Goal: Task Accomplishment & Management: Manage account settings

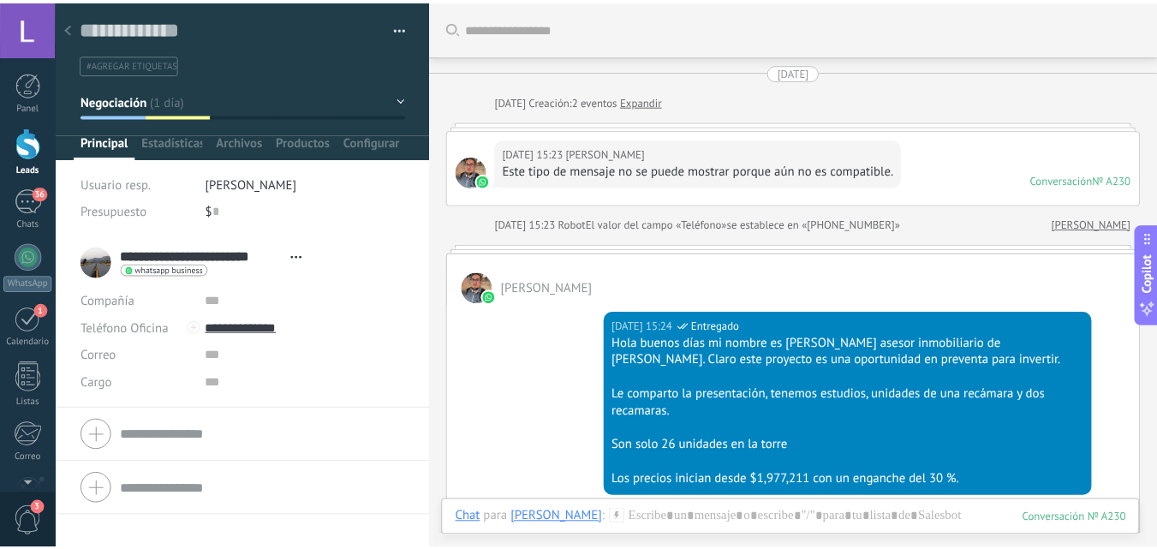
scroll to position [26, 0]
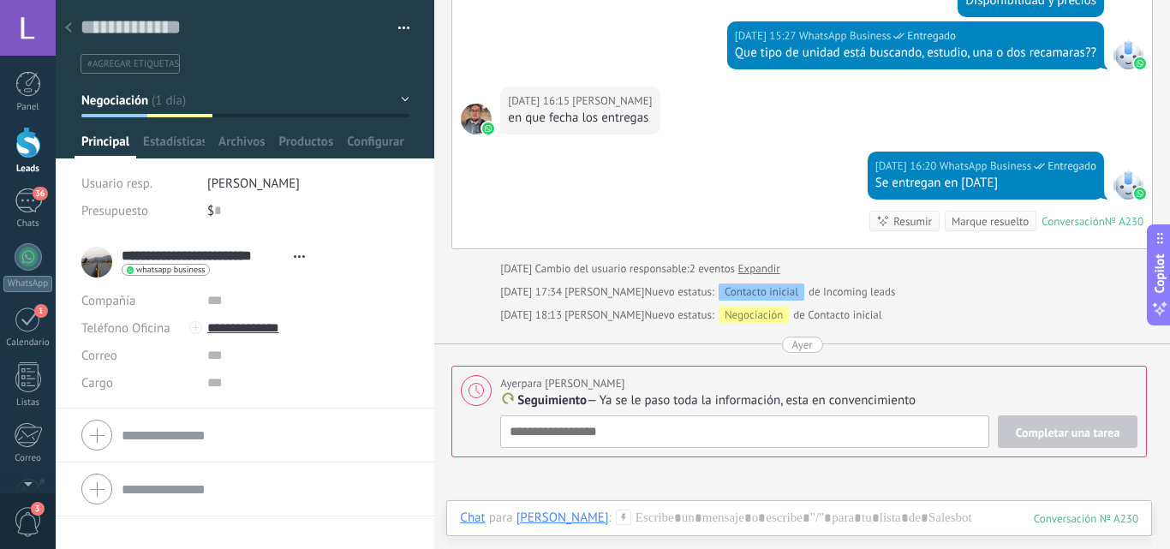
click at [41, 152] on link "Leads" at bounding box center [28, 151] width 56 height 48
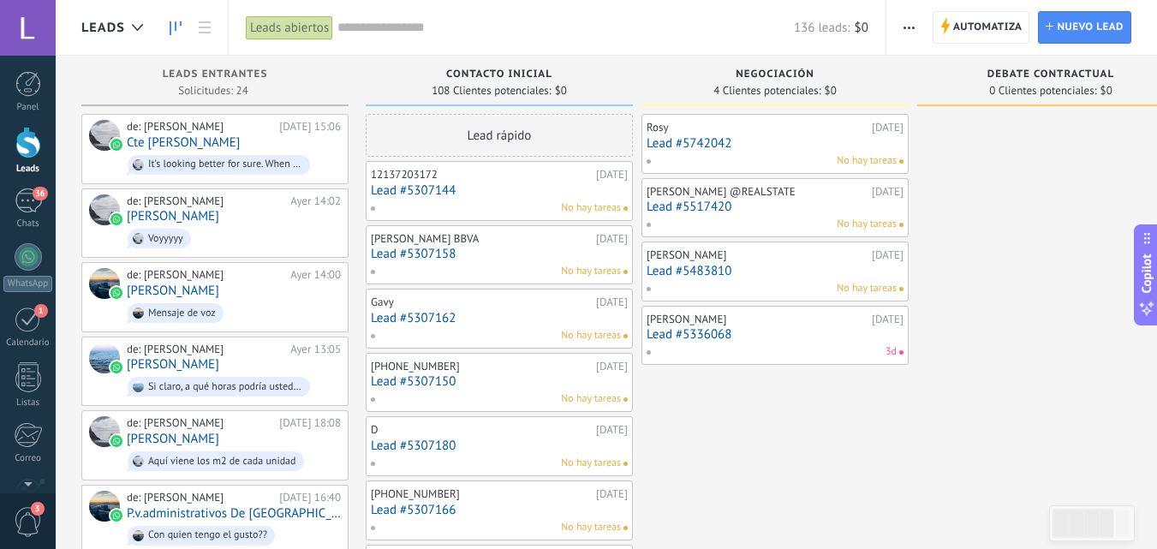
click at [778, 194] on div "[PERSON_NAME] @REALSTATE" at bounding box center [757, 192] width 221 height 14
click at [580, 265] on span "No hay tareas" at bounding box center [591, 271] width 60 height 15
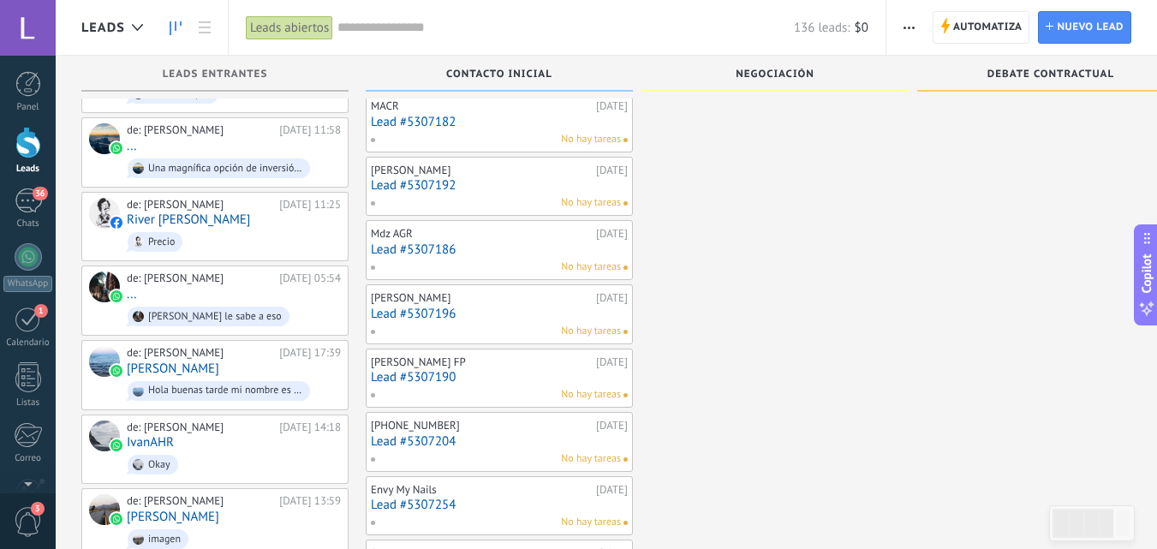
scroll to position [532, 0]
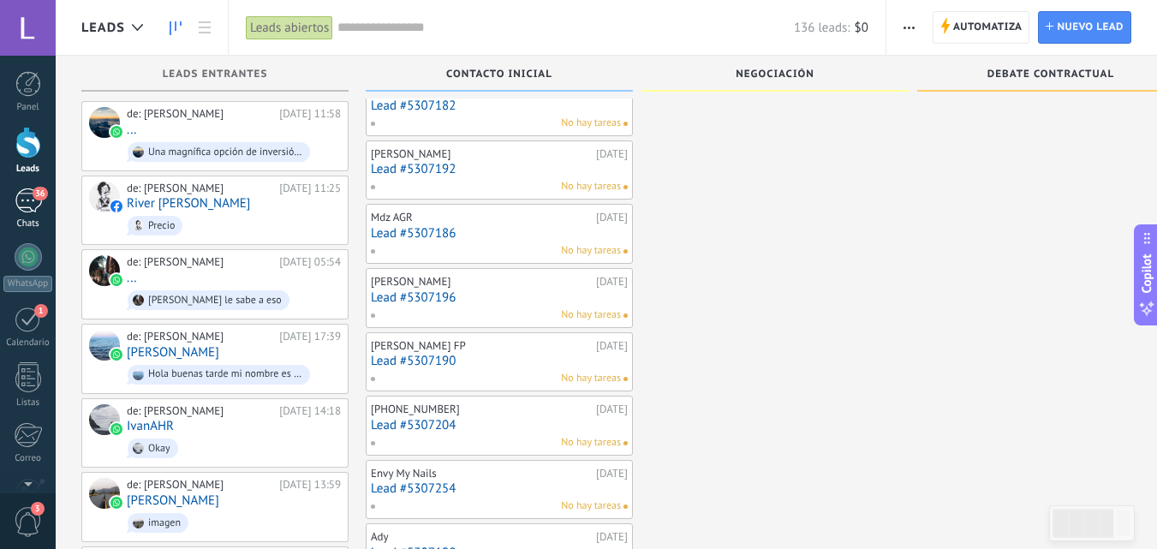
click at [42, 199] on span "36" at bounding box center [40, 194] width 15 height 14
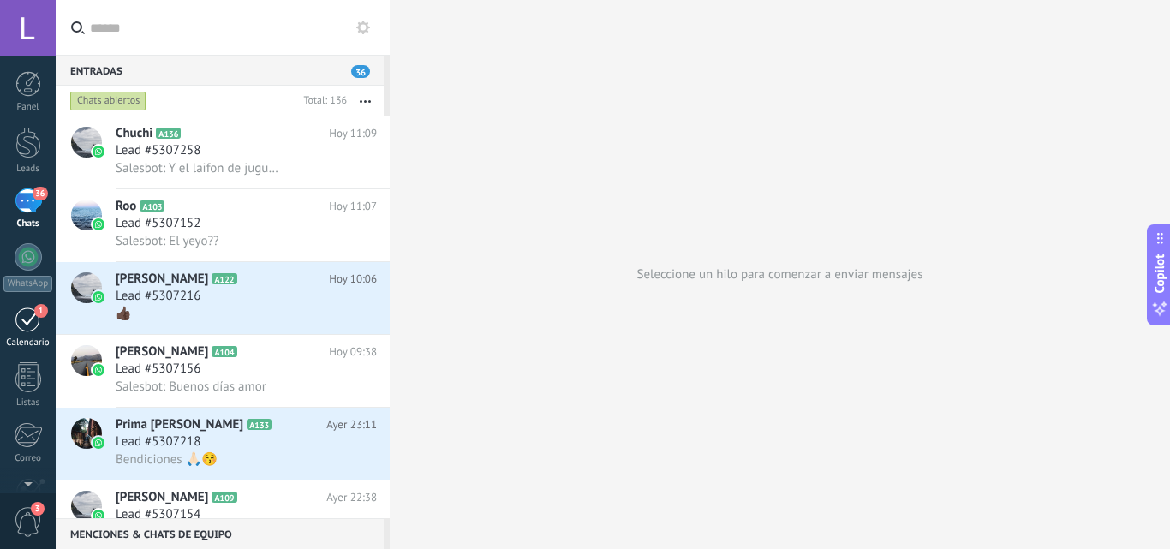
click at [37, 313] on span "1" at bounding box center [41, 311] width 14 height 14
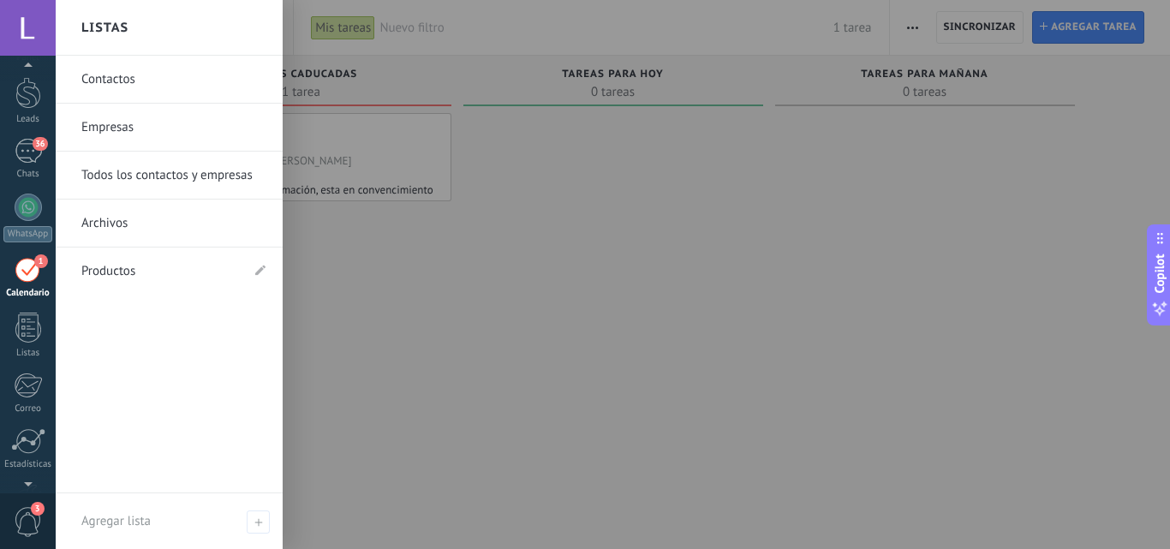
scroll to position [52, 0]
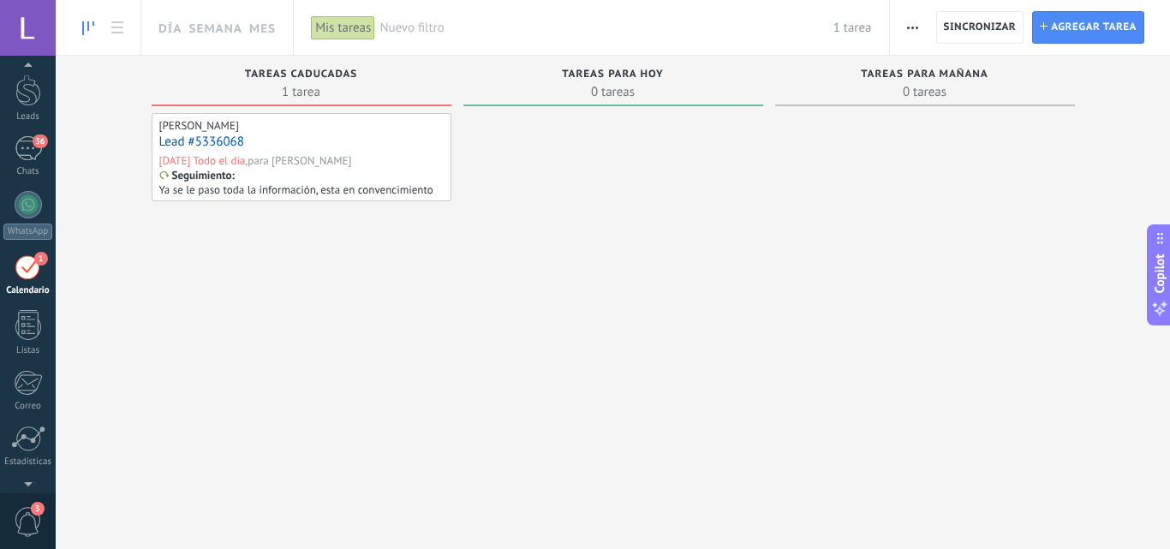
click at [32, 511] on span "3" at bounding box center [38, 509] width 14 height 14
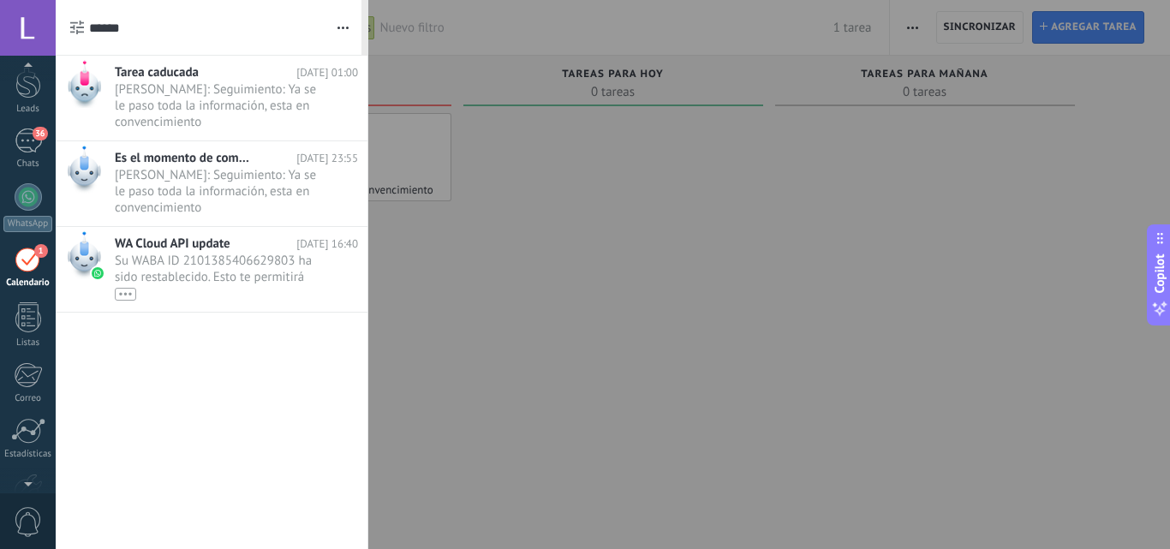
scroll to position [50, 0]
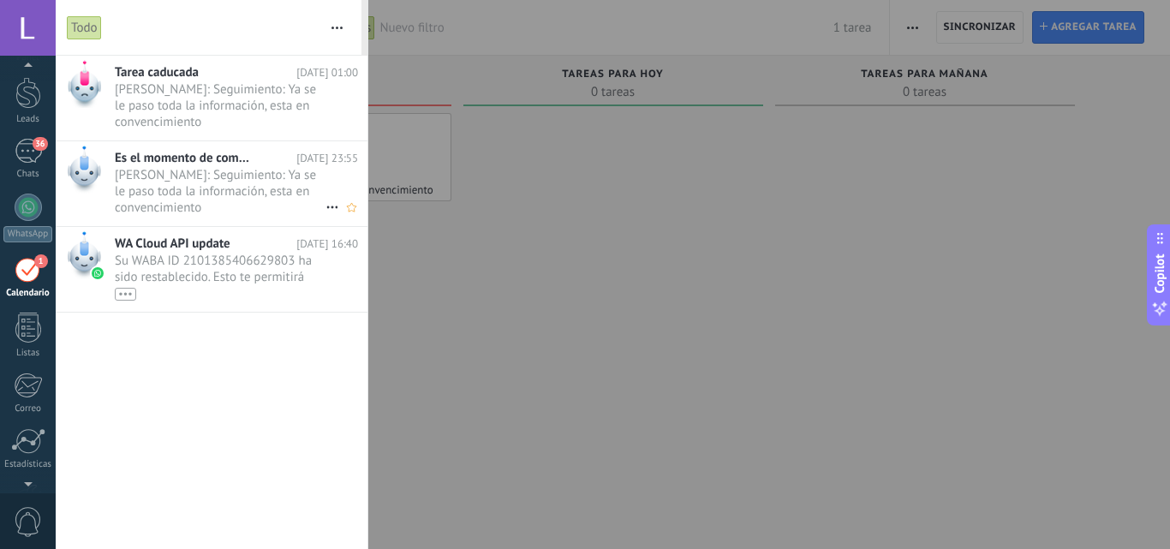
click at [210, 198] on span "[PERSON_NAME]: Seguimiento: Ya se le paso toda la información, esta en convenci…" at bounding box center [220, 191] width 211 height 48
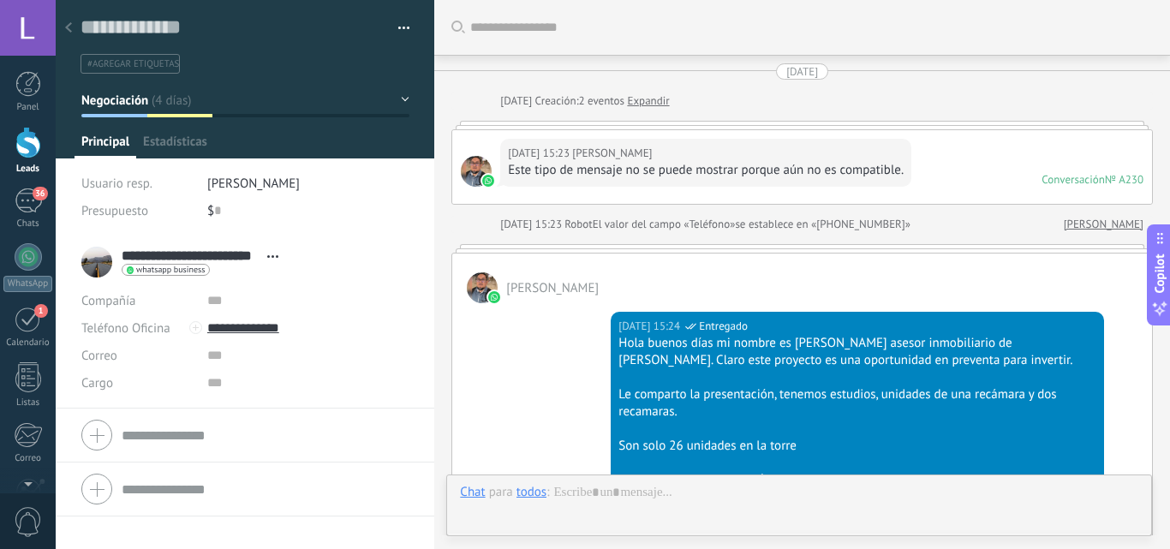
type textarea "**********"
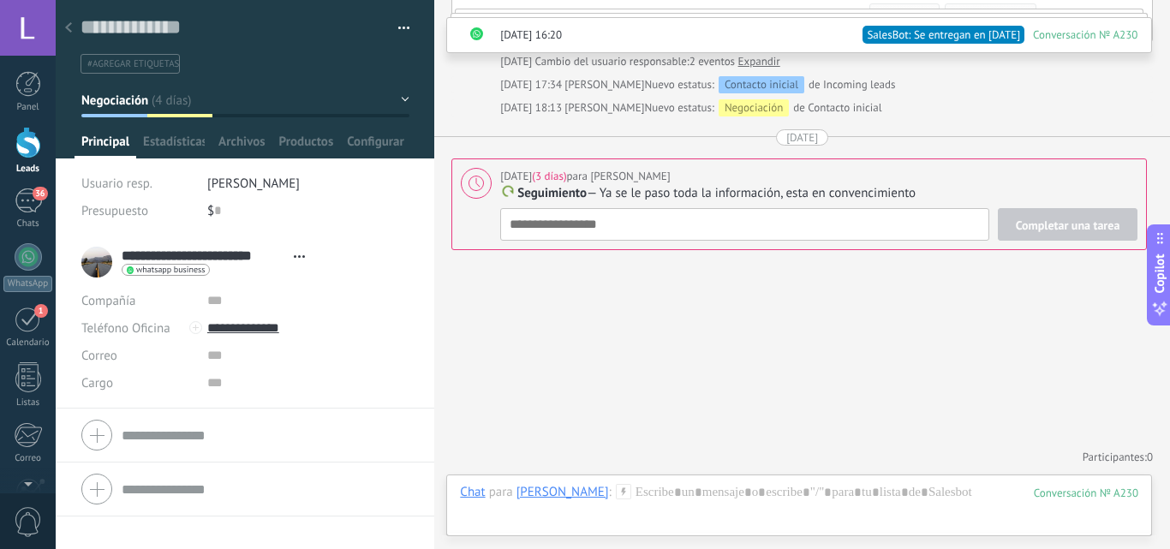
click at [19, 535] on span "0" at bounding box center [28, 522] width 29 height 30
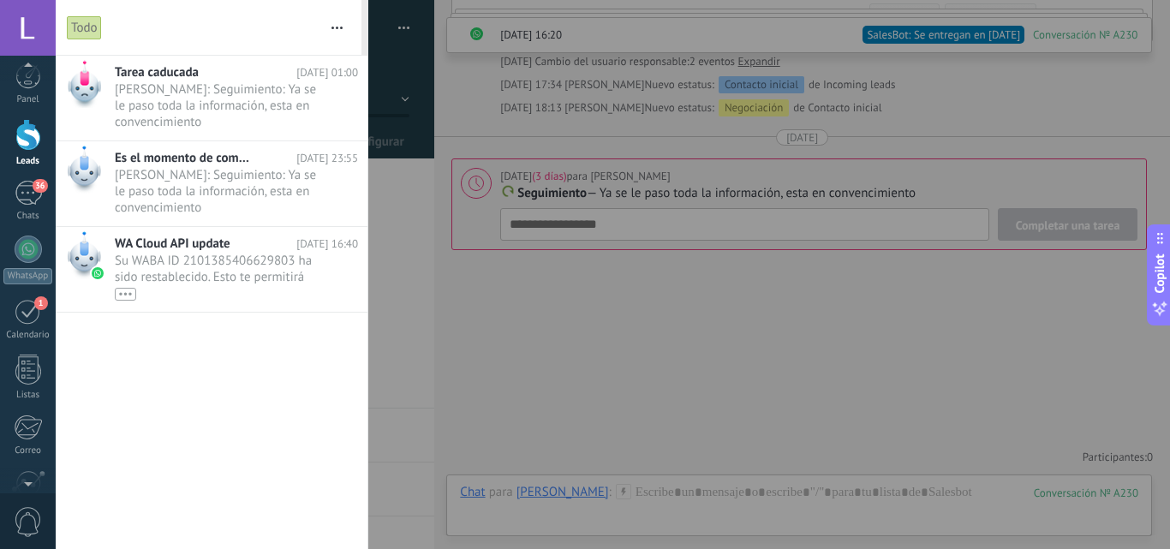
scroll to position [0, 0]
click at [203, 269] on span "Su WABA ID 2101385406629803 ha sido restablecido. Esto te permitirá continuar e…" at bounding box center [220, 277] width 211 height 48
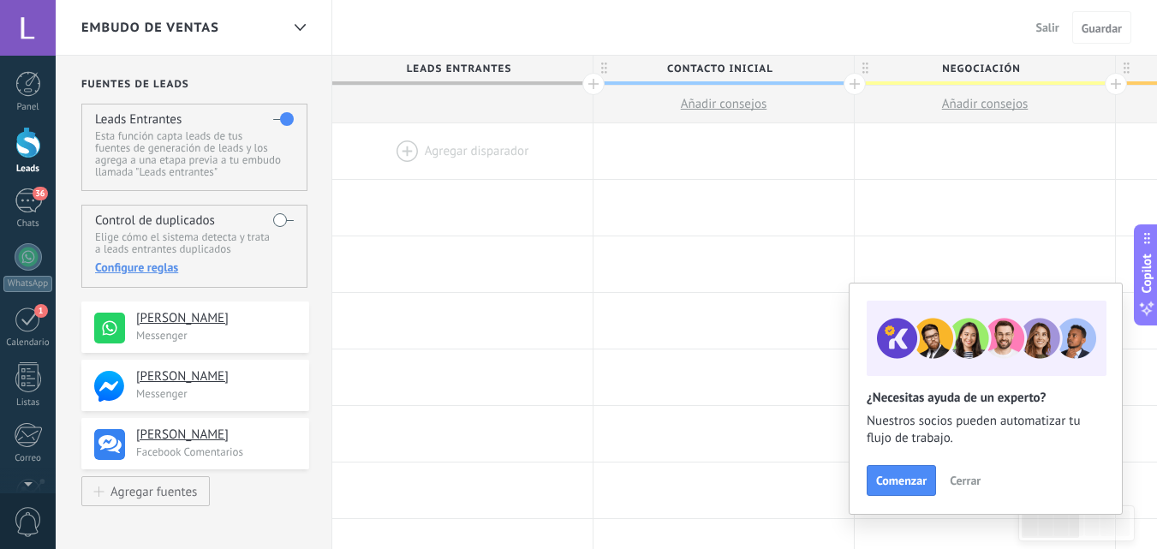
click at [960, 475] on span "Cerrar" at bounding box center [965, 480] width 31 height 12
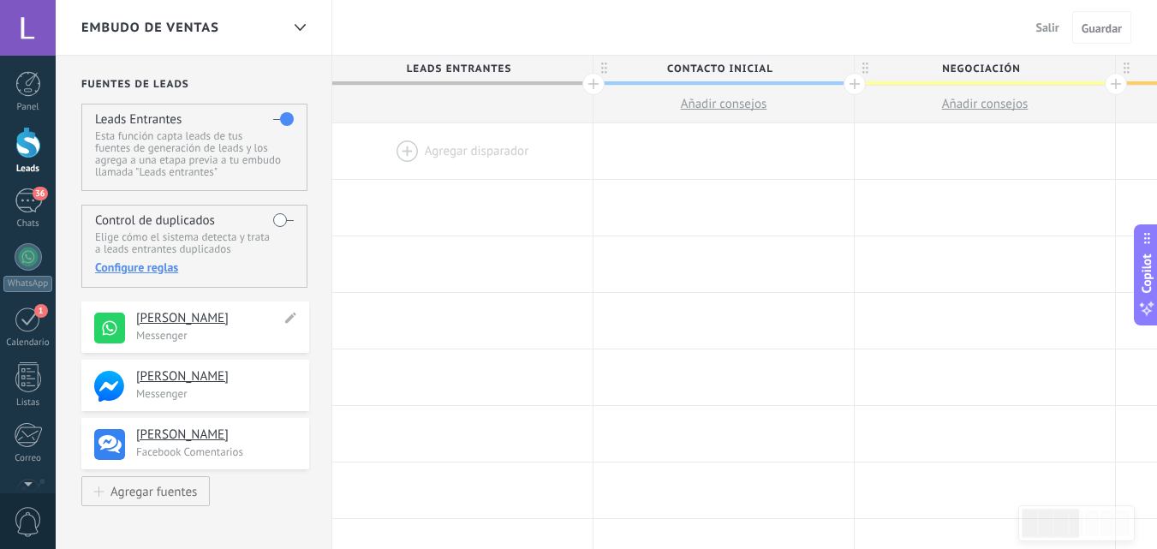
click at [202, 319] on h4 "‎[PERSON_NAME]" at bounding box center [208, 318] width 145 height 17
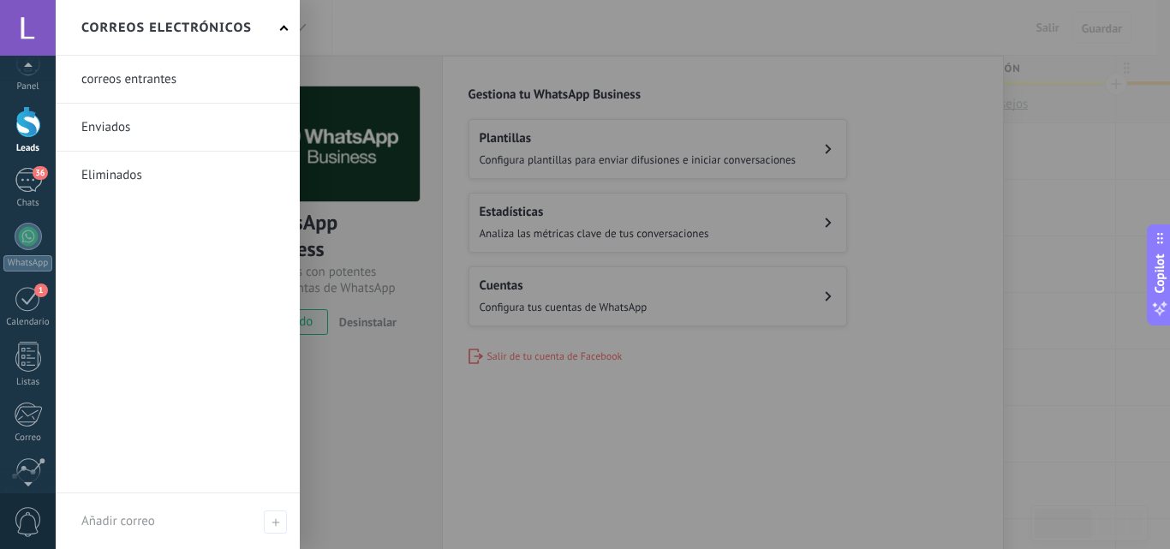
scroll to position [36, 0]
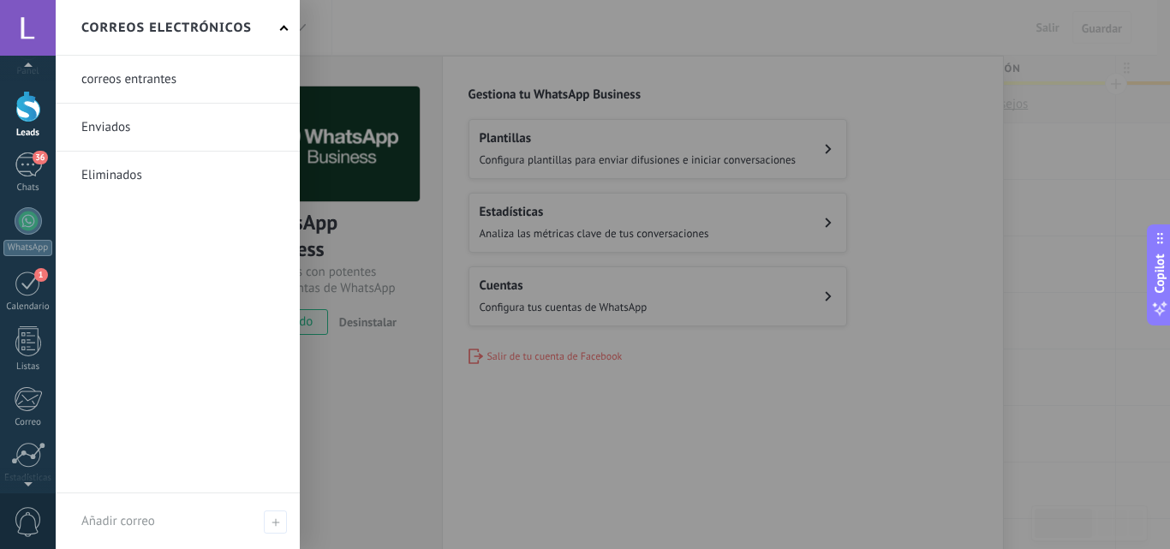
click at [37, 514] on span "0" at bounding box center [28, 522] width 29 height 30
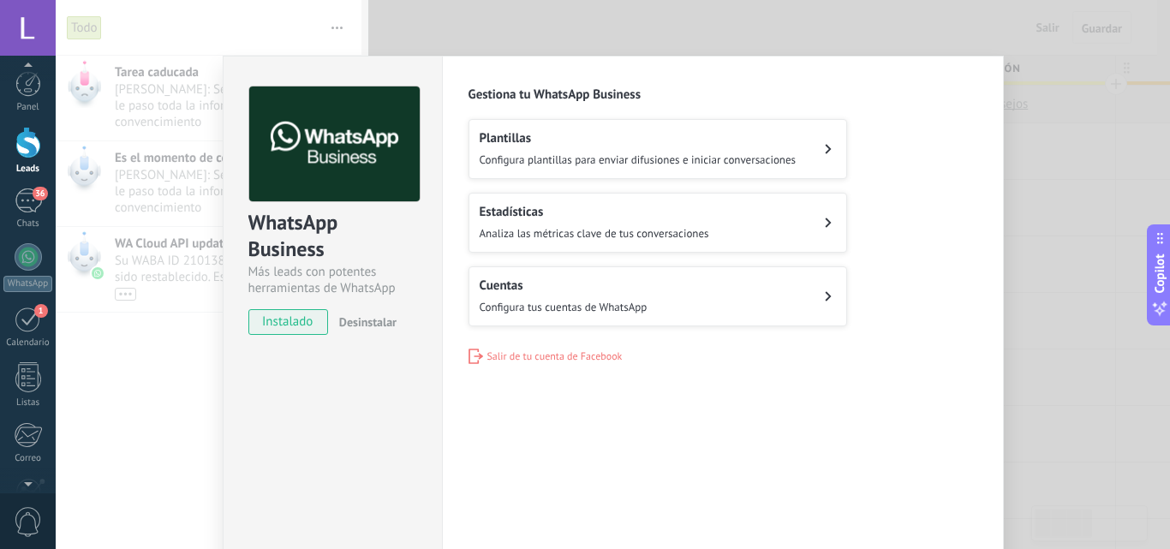
scroll to position [31, 0]
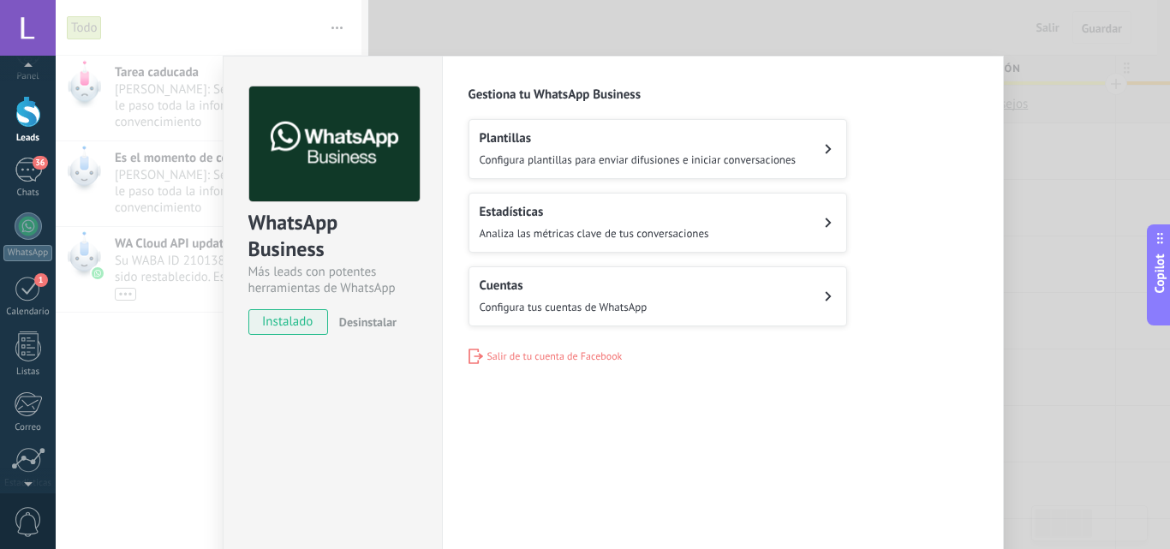
click at [27, 525] on span "0" at bounding box center [28, 522] width 29 height 30
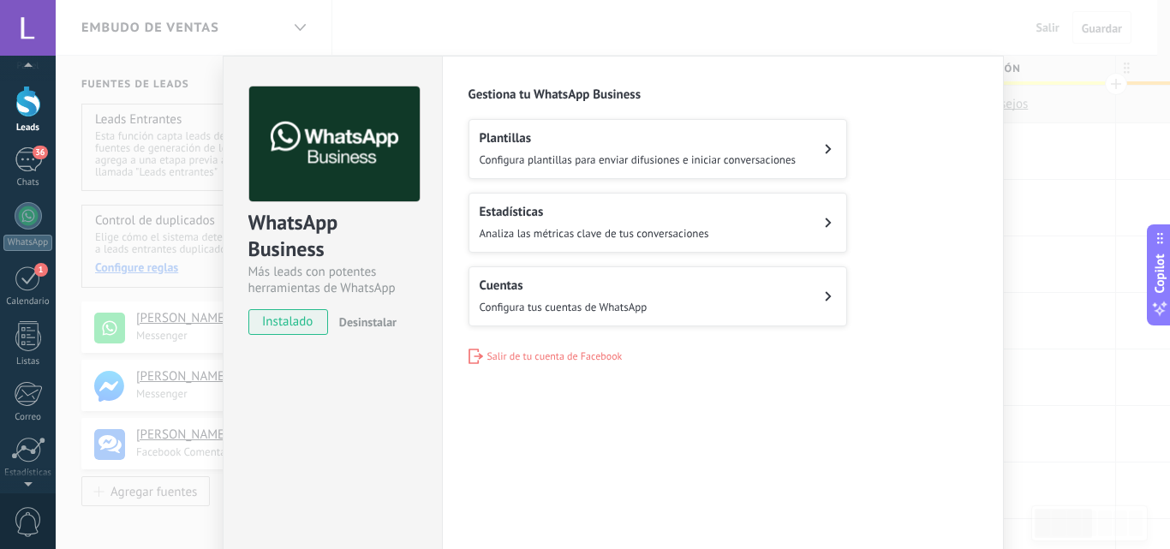
scroll to position [0, 0]
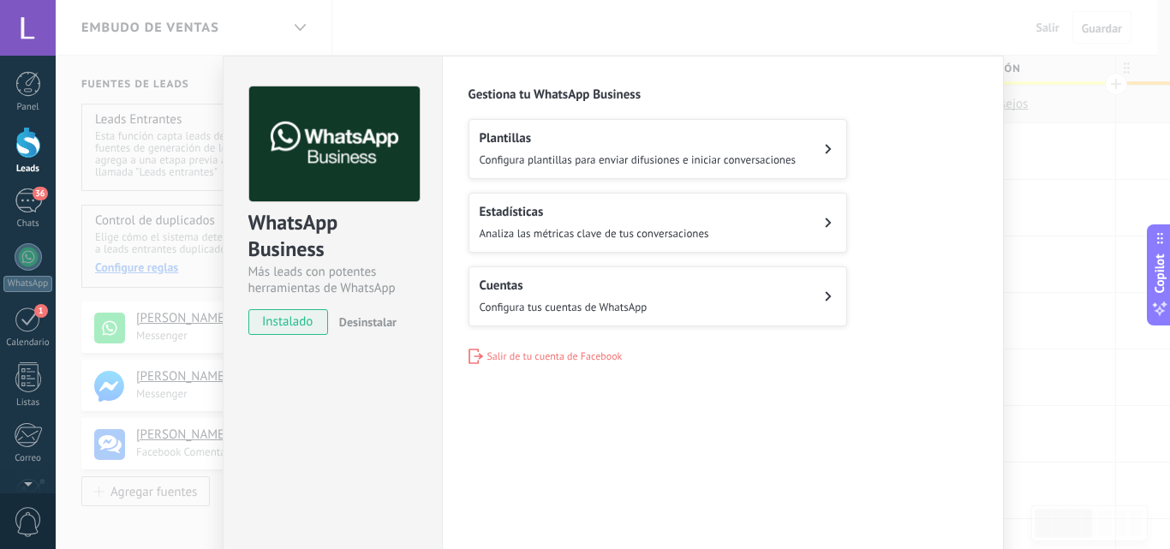
click at [360, 40] on div "WhatsApp Business Más leads con potentes herramientas de WhatsApp instalado Des…" at bounding box center [613, 274] width 1114 height 549
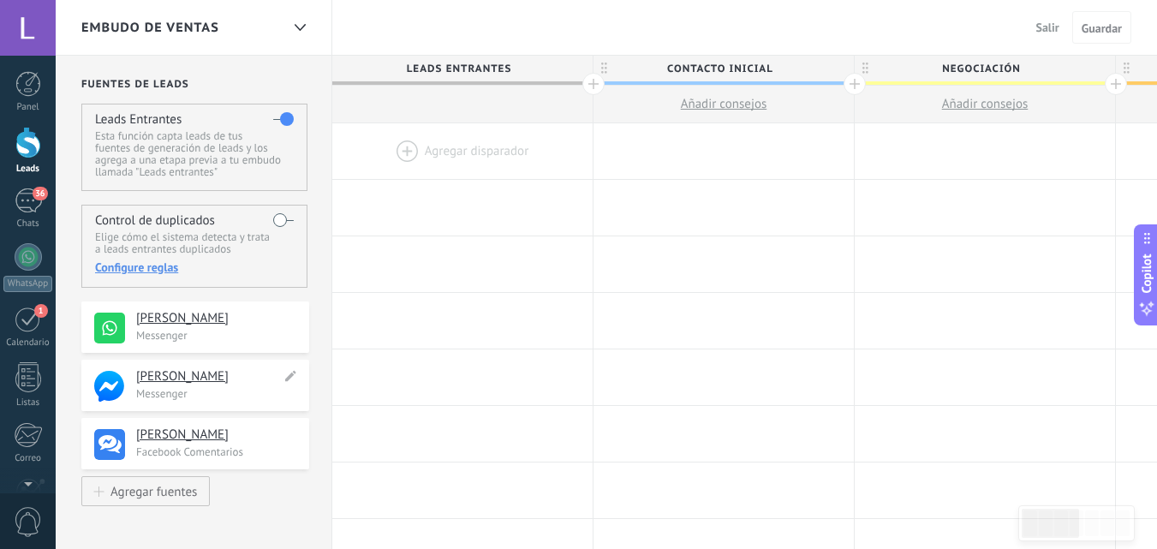
click at [191, 379] on h4 "[PERSON_NAME]" at bounding box center [208, 376] width 145 height 17
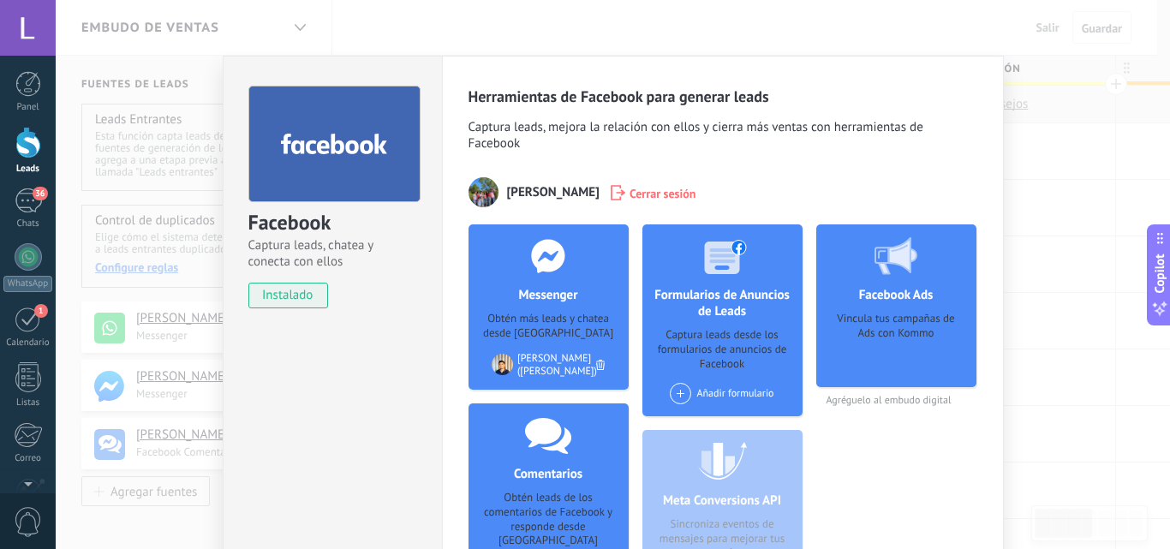
click at [172, 438] on div "Facebook Captura leads, chatea y conecta con ellos instalado Desinstalar Herram…" at bounding box center [613, 274] width 1114 height 549
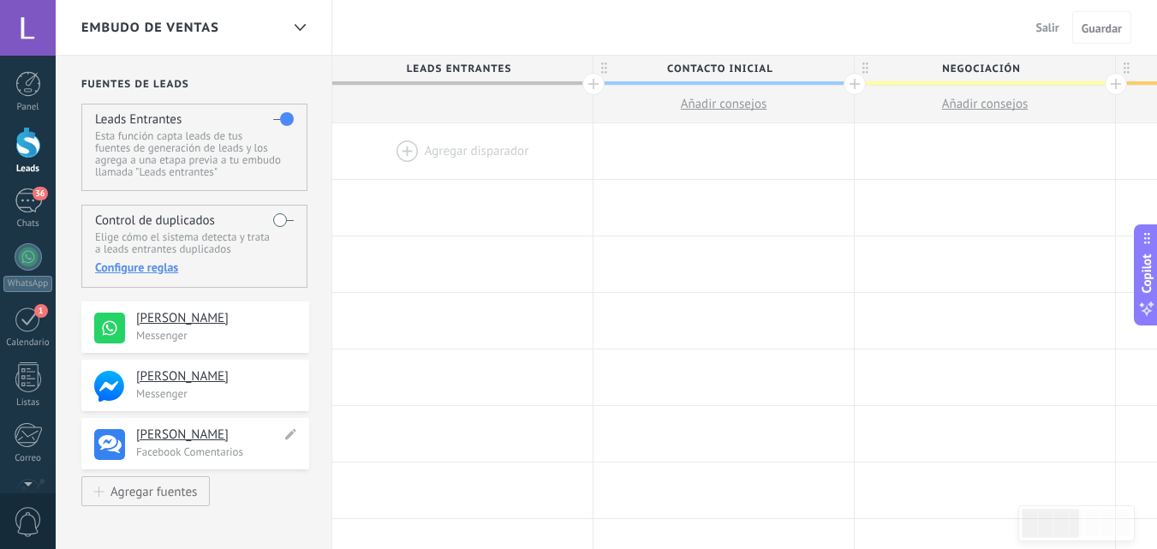
click at [179, 426] on h4 "[PERSON_NAME]" at bounding box center [208, 434] width 145 height 17
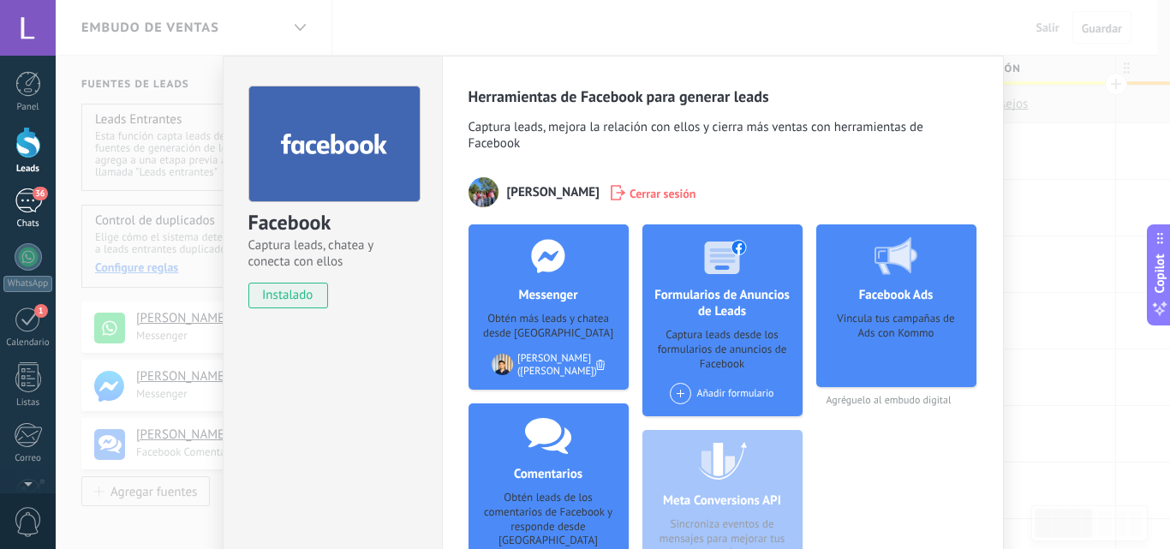
click at [29, 194] on div "36" at bounding box center [28, 200] width 27 height 25
